Goal: Task Accomplishment & Management: Use online tool/utility

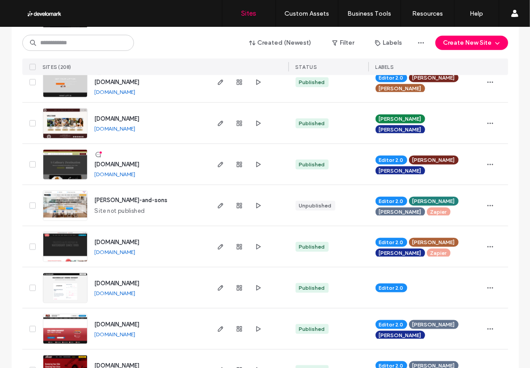
scroll to position [729, 0]
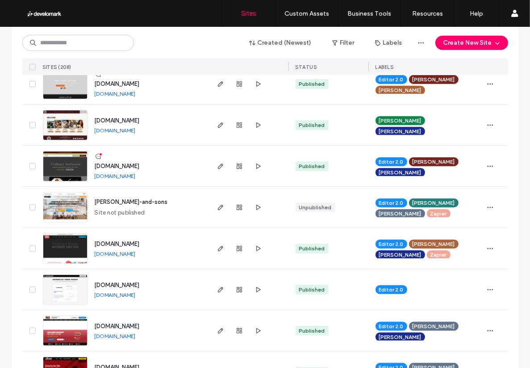
click at [61, 164] on img at bounding box center [65, 181] width 44 height 61
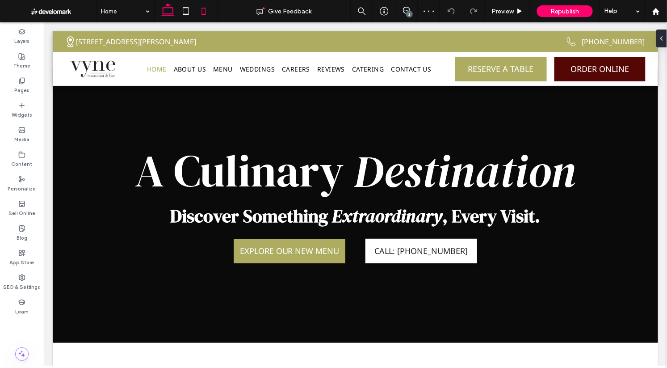
click at [205, 11] on icon at bounding box center [204, 11] width 18 height 18
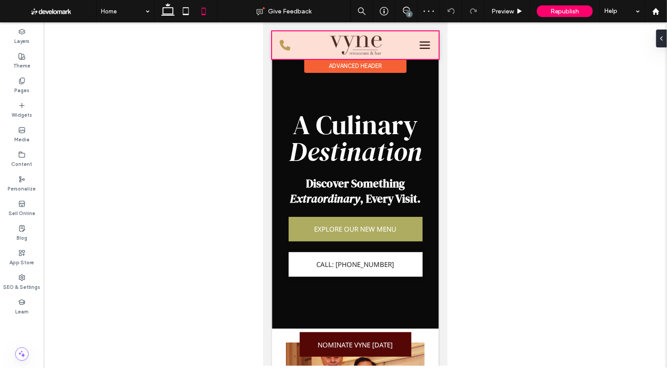
click at [419, 46] on div at bounding box center [355, 45] width 167 height 28
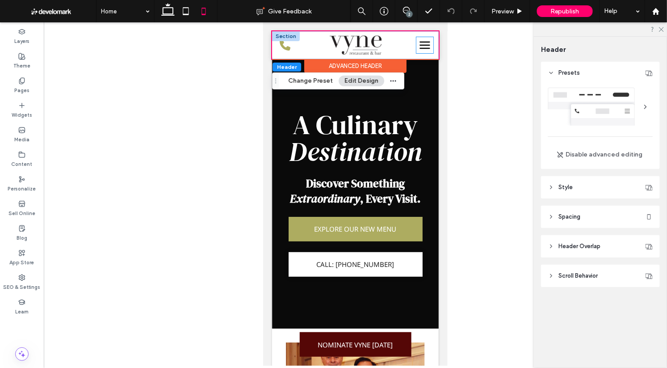
click at [422, 46] on icon at bounding box center [424, 44] width 17 height 13
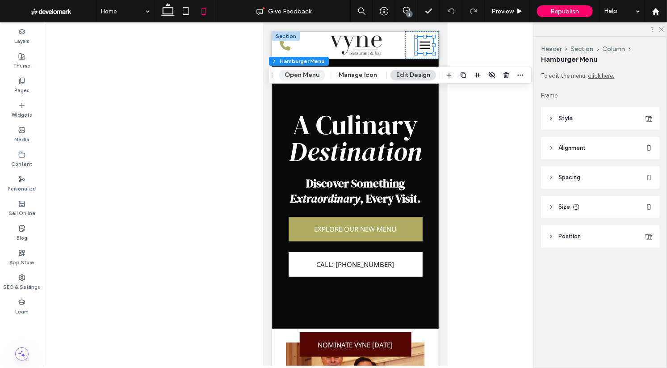
click at [304, 72] on button "Open Menu" at bounding box center [302, 75] width 46 height 11
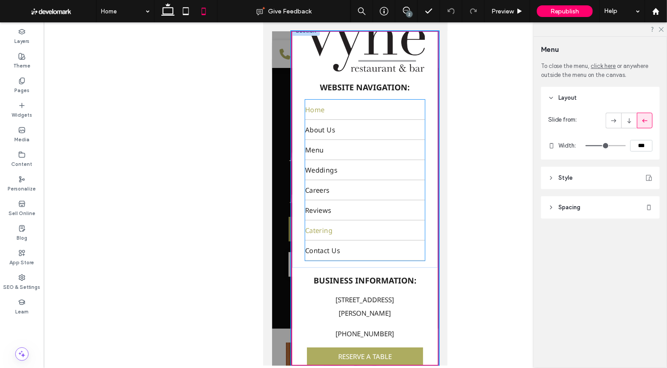
scroll to position [115, 0]
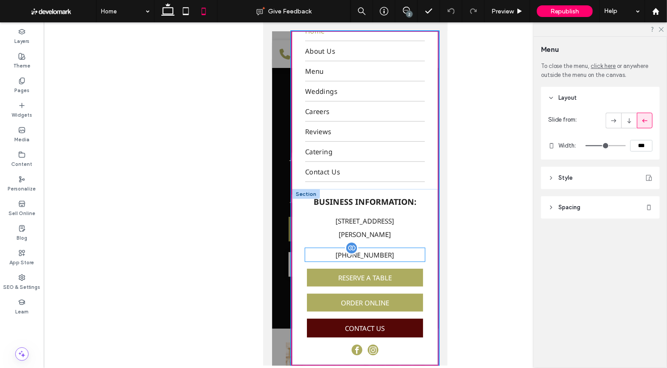
click at [364, 252] on span "[PHONE_NUMBER]" at bounding box center [364, 254] width 59 height 9
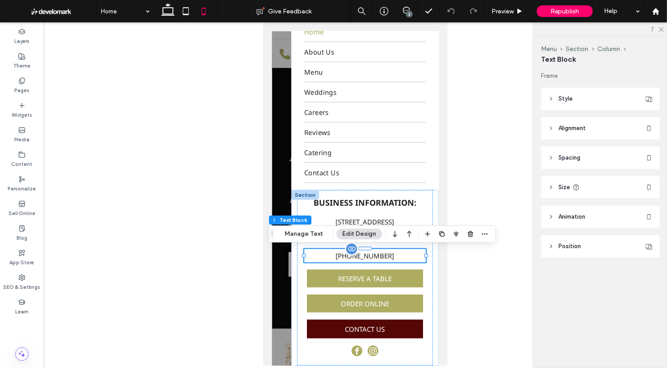
click at [353, 252] on span "[PHONE_NUMBER]" at bounding box center [364, 255] width 59 height 9
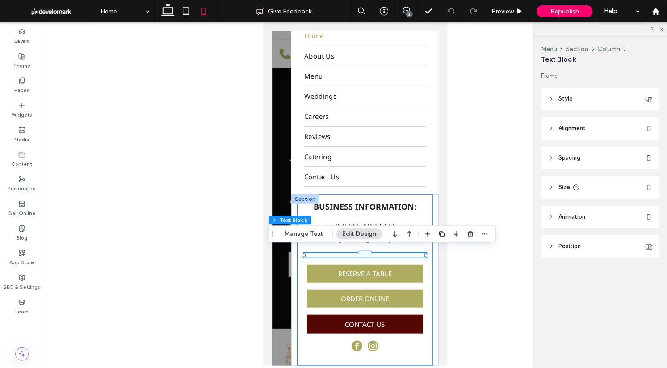
scroll to position [114, 0]
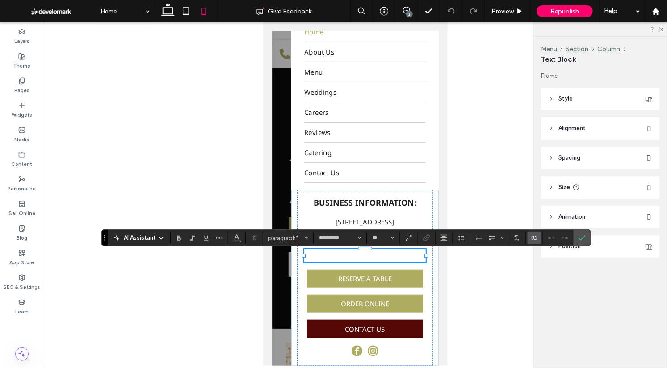
click at [538, 237] on label "Connect To Data" at bounding box center [534, 237] width 13 height 13
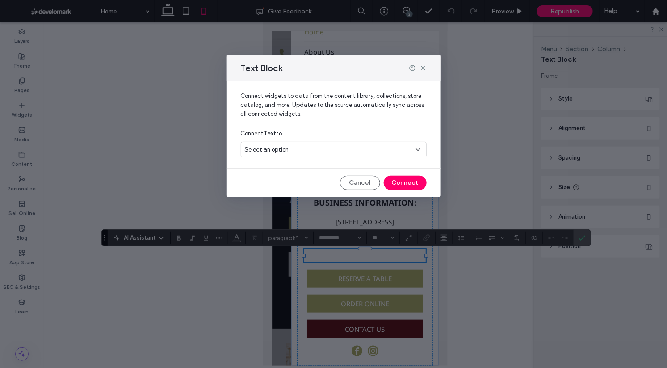
click at [273, 150] on span "Select an option" at bounding box center [267, 149] width 44 height 9
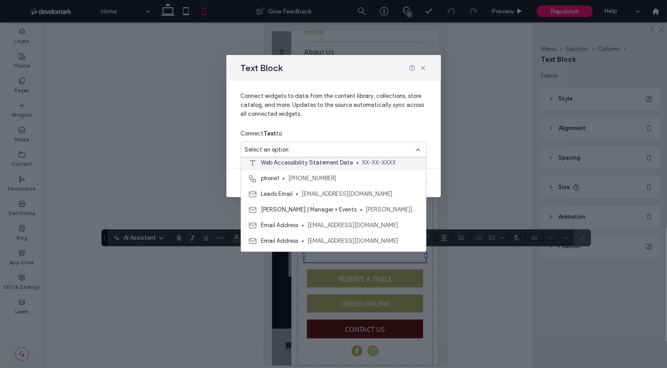
scroll to position [341, 0]
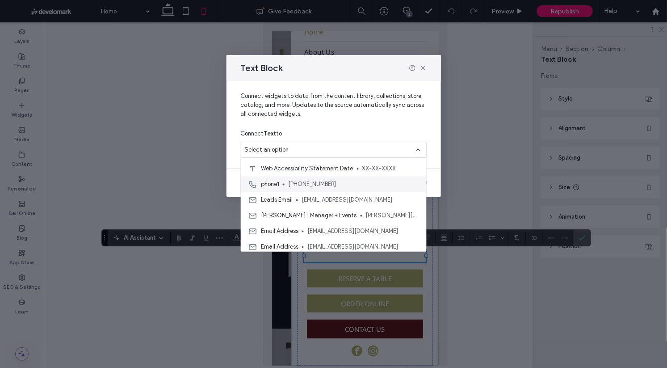
click at [302, 185] on span "[PHONE_NUMBER]" at bounding box center [353, 184] width 131 height 9
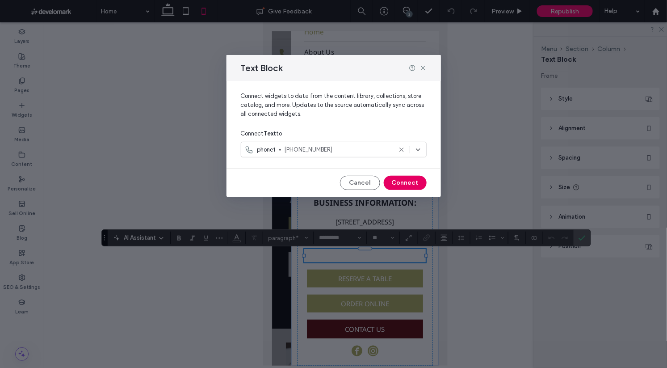
click at [416, 183] on button "Connect" at bounding box center [405, 183] width 43 height 14
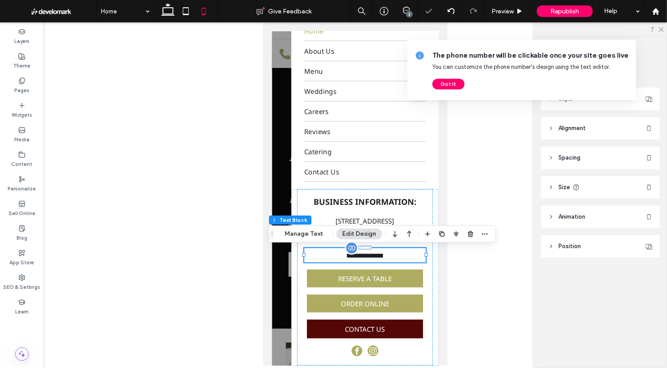
click at [488, 202] on div at bounding box center [355, 193] width 623 height 343
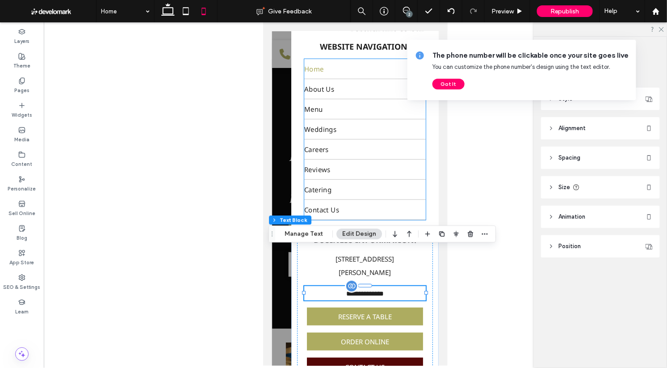
scroll to position [85, 0]
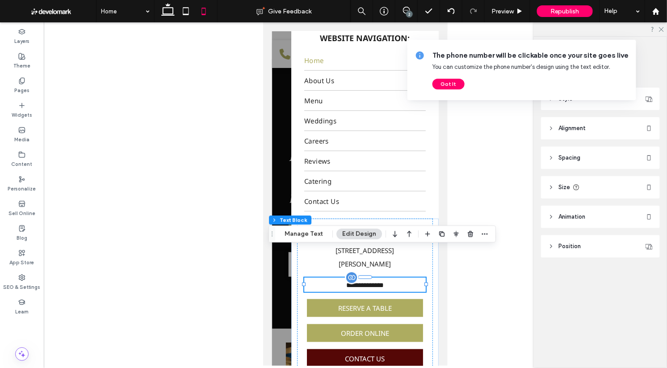
click at [241, 160] on div at bounding box center [355, 193] width 623 height 343
click at [172, 11] on use at bounding box center [167, 9] width 13 height 13
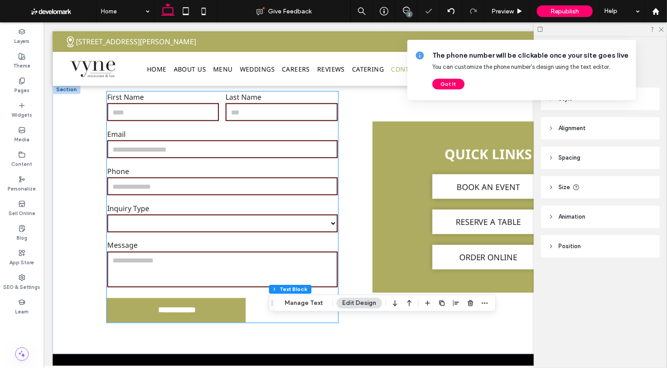
scroll to position [2889, 0]
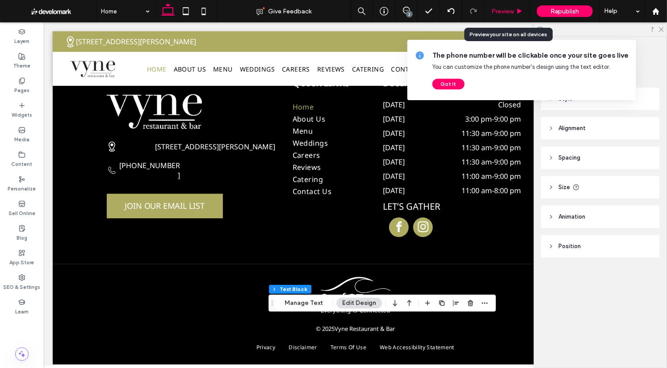
click at [520, 13] on icon at bounding box center [520, 11] width 7 height 7
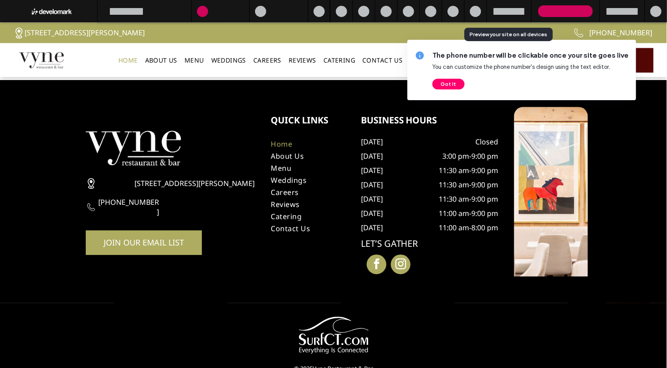
scroll to position [2921, 0]
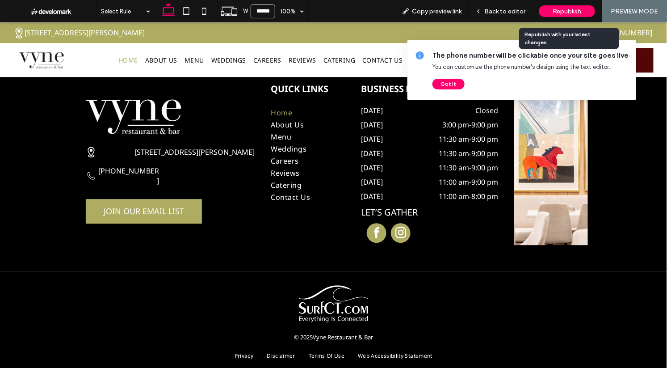
click at [556, 15] on div "Republish" at bounding box center [567, 11] width 56 height 12
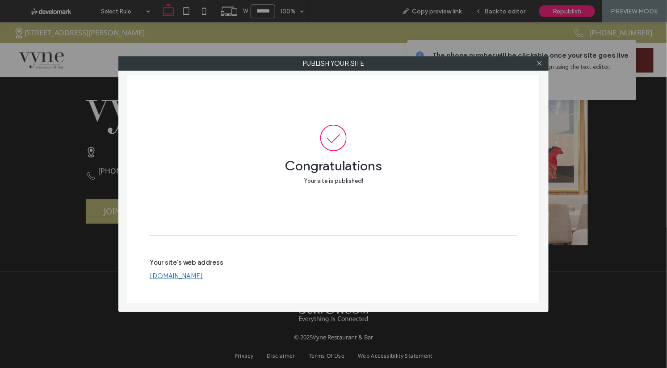
drag, startPoint x: 541, startPoint y: 65, endPoint x: 489, endPoint y: 86, distance: 55.5
click at [541, 65] on use at bounding box center [539, 63] width 4 height 4
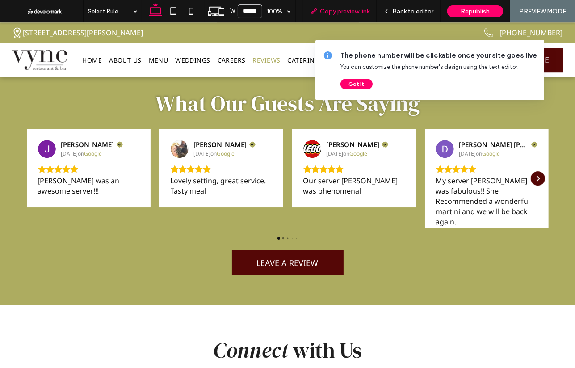
scroll to position [2192, 0]
